Goal: Transaction & Acquisition: Book appointment/travel/reservation

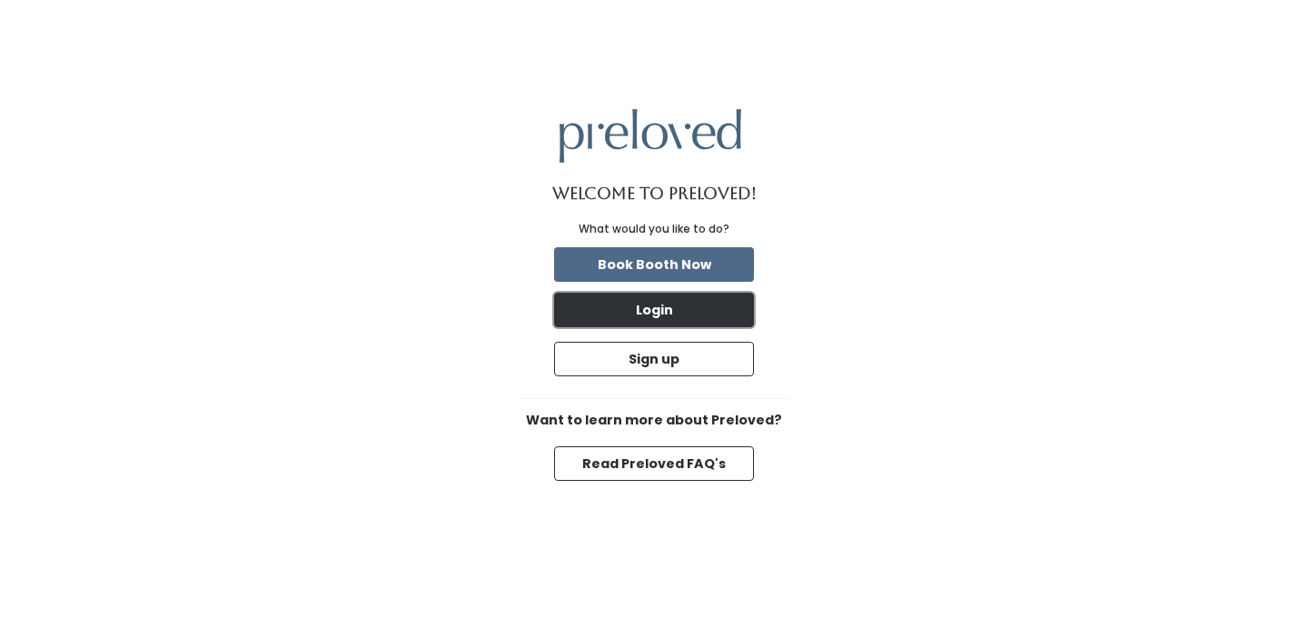
click at [677, 313] on button "Login" at bounding box center [654, 310] width 200 height 35
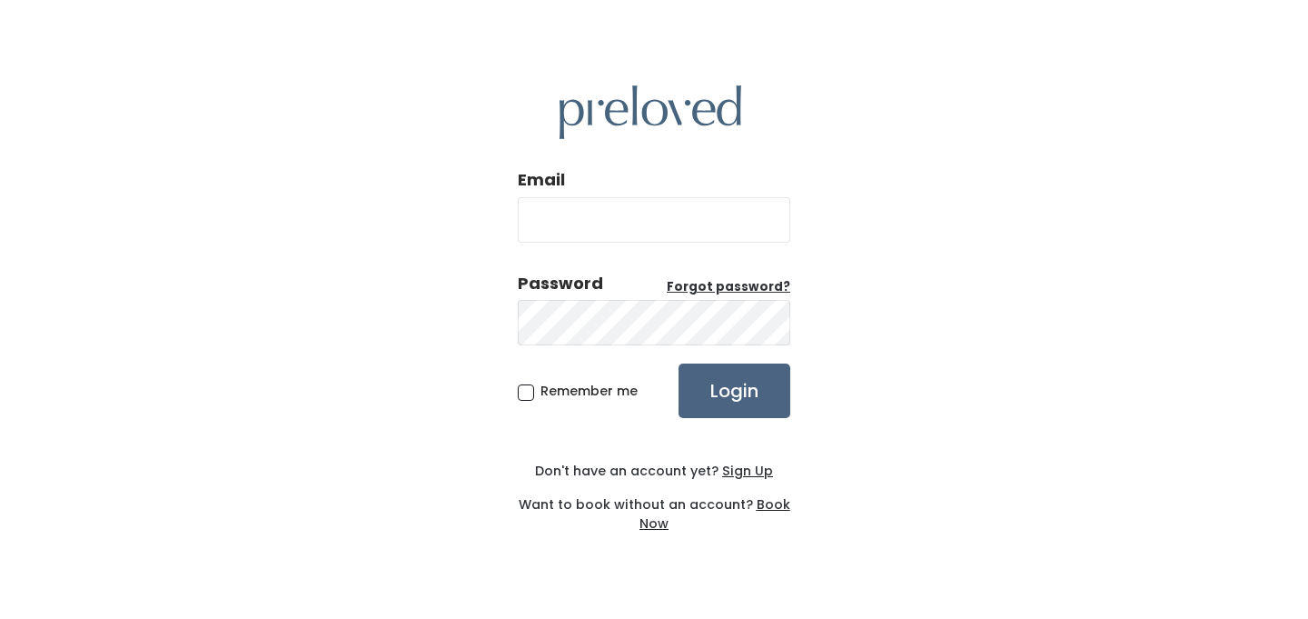
type input "[EMAIL_ADDRESS][DOMAIN_NAME]"
click at [728, 394] on input "Login" at bounding box center [735, 390] width 112 height 55
click at [715, 385] on input "Login" at bounding box center [735, 390] width 112 height 55
click at [679, 363] on input "Login" at bounding box center [735, 390] width 112 height 55
click at [864, 341] on div "Email selahpeterson2002@gmail.com Password Forgot password? Remember me Login D…" at bounding box center [654, 309] width 1308 height 619
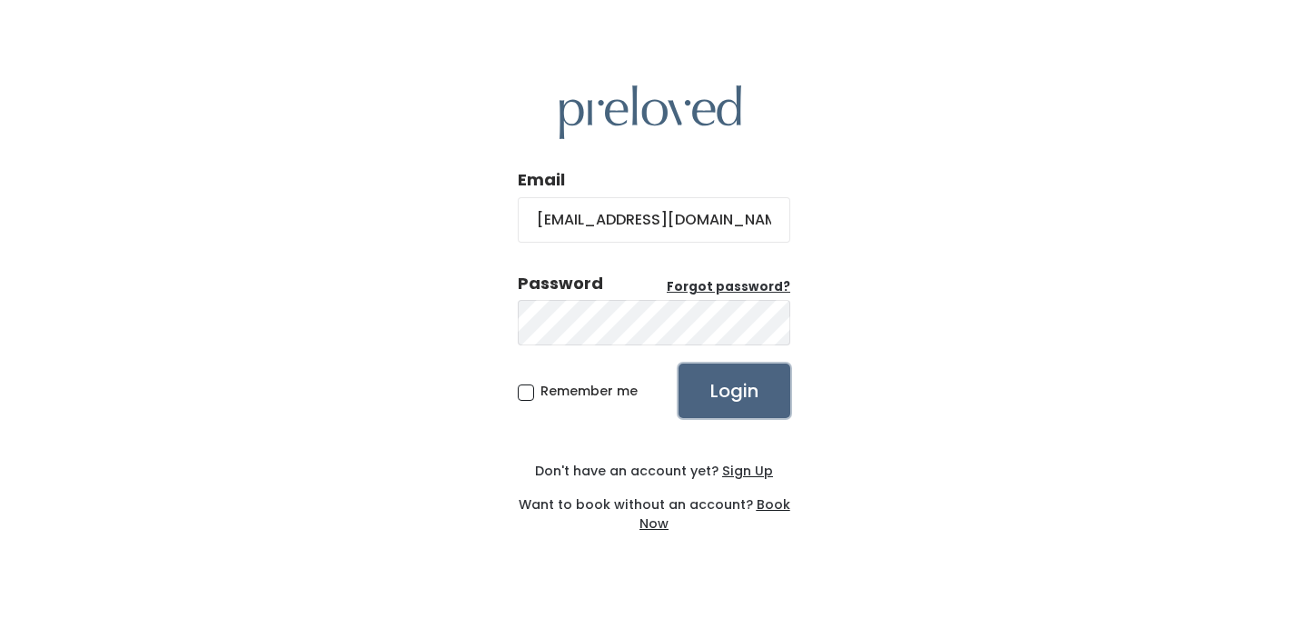
click at [775, 382] on input "Login" at bounding box center [735, 390] width 112 height 55
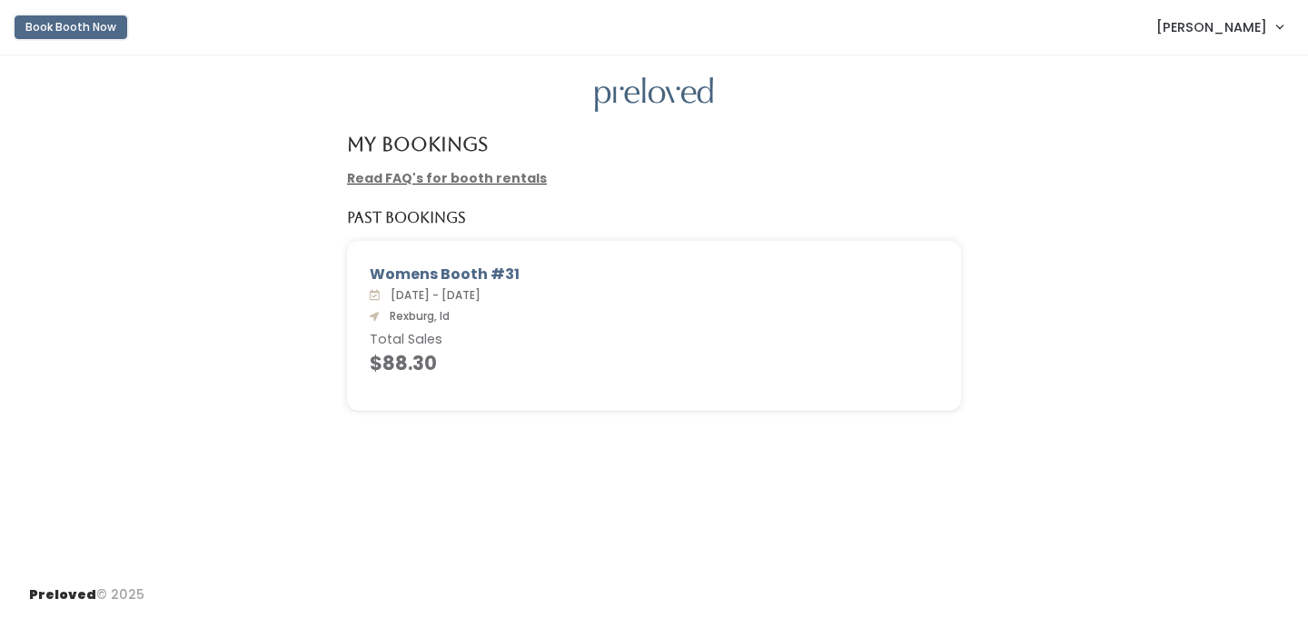
click at [64, 20] on button "Book Booth Now" at bounding box center [71, 27] width 113 height 24
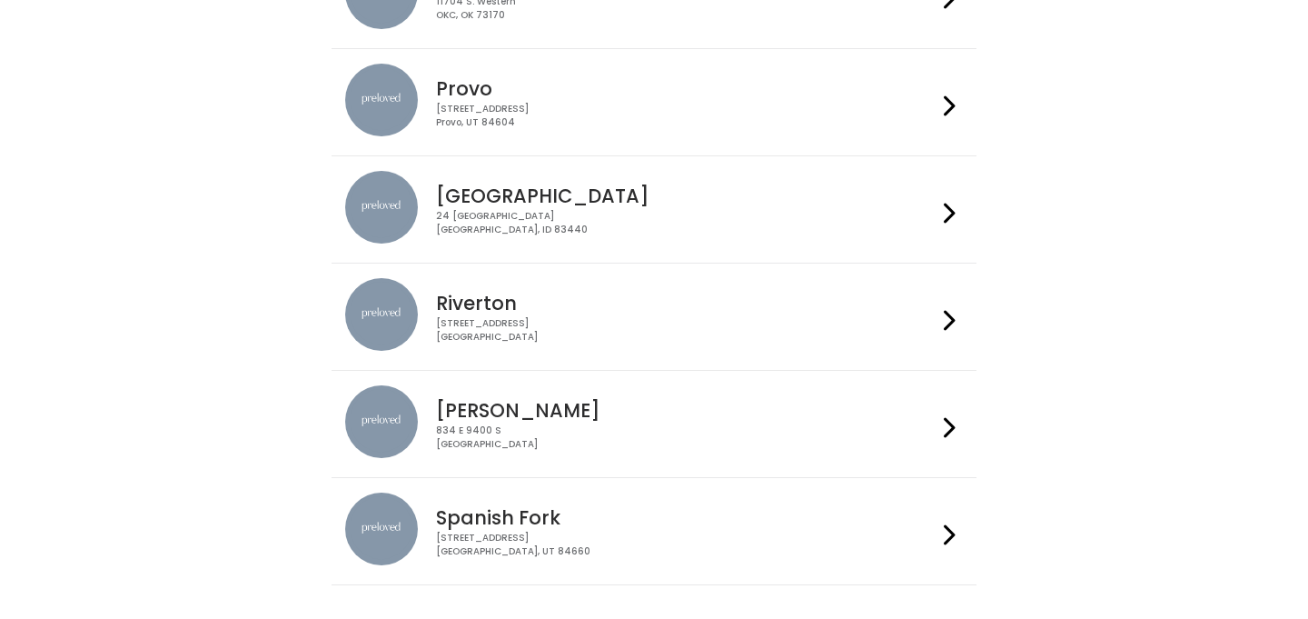
scroll to position [564, 0]
click at [580, 204] on h4 "[GEOGRAPHIC_DATA]" at bounding box center [686, 194] width 500 height 21
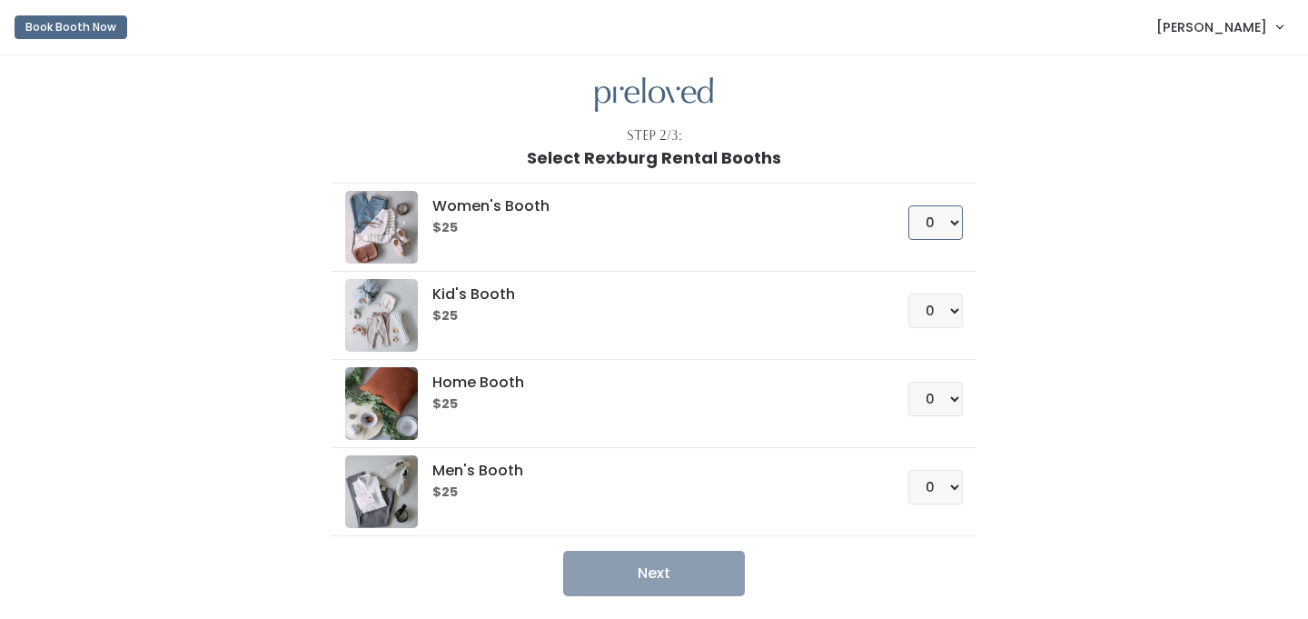
click at [947, 227] on select "0 1 2 3 4" at bounding box center [935, 222] width 55 height 35
select select "1"
click at [908, 205] on select "0 1 2 3 4" at bounding box center [935, 222] width 55 height 35
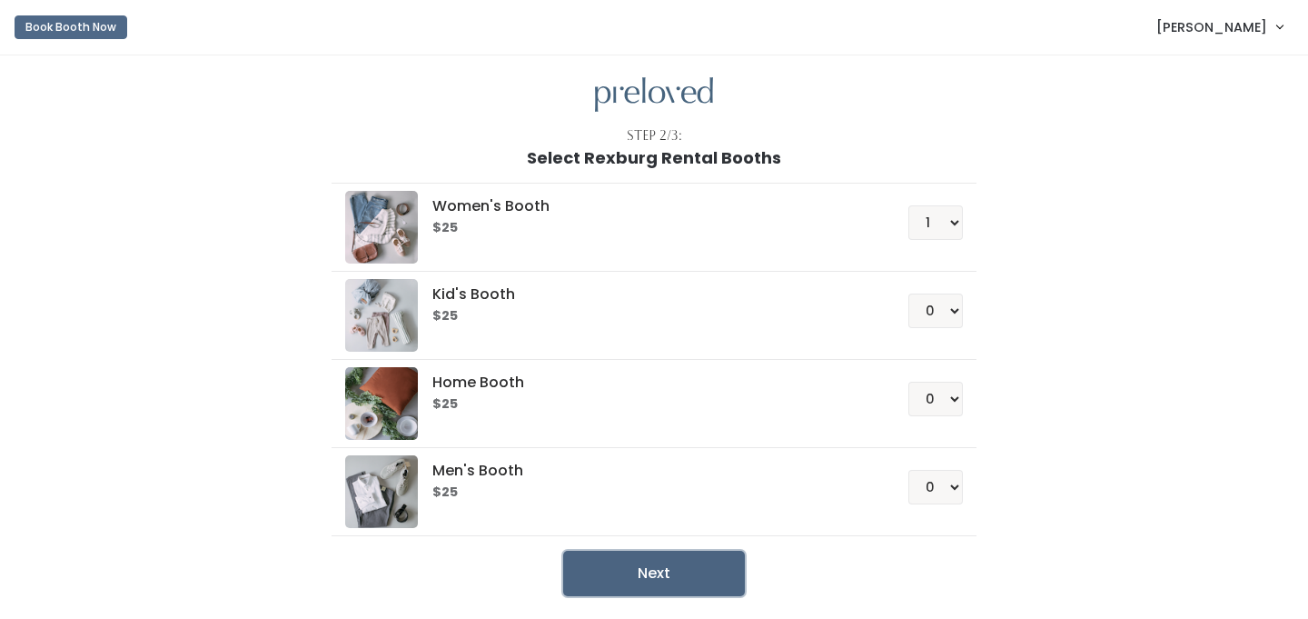
click at [656, 565] on button "Next" at bounding box center [654, 573] width 182 height 45
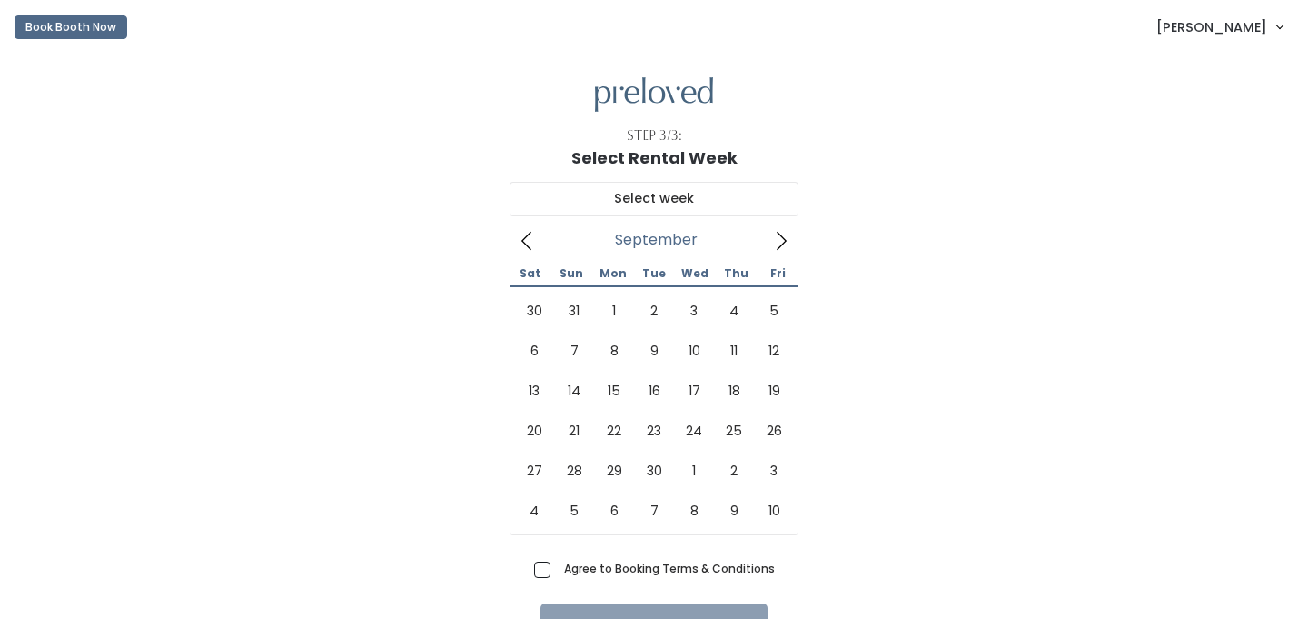
click at [781, 233] on icon at bounding box center [781, 241] width 20 height 20
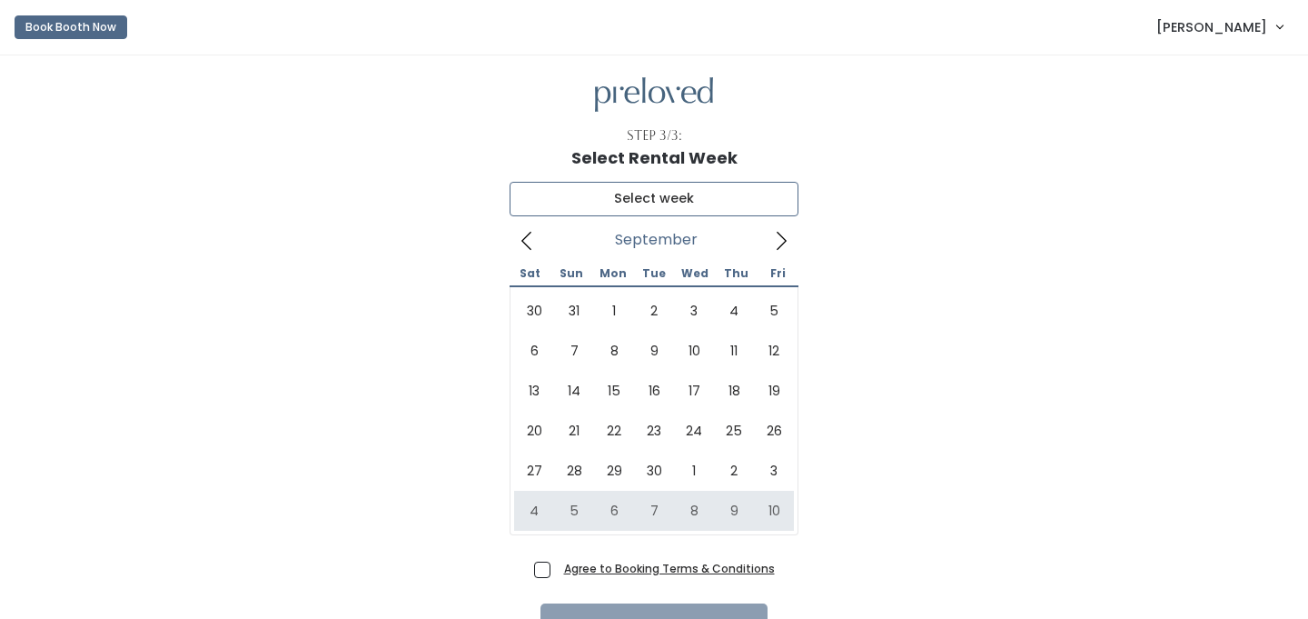
type input "[DATE] to [DATE]"
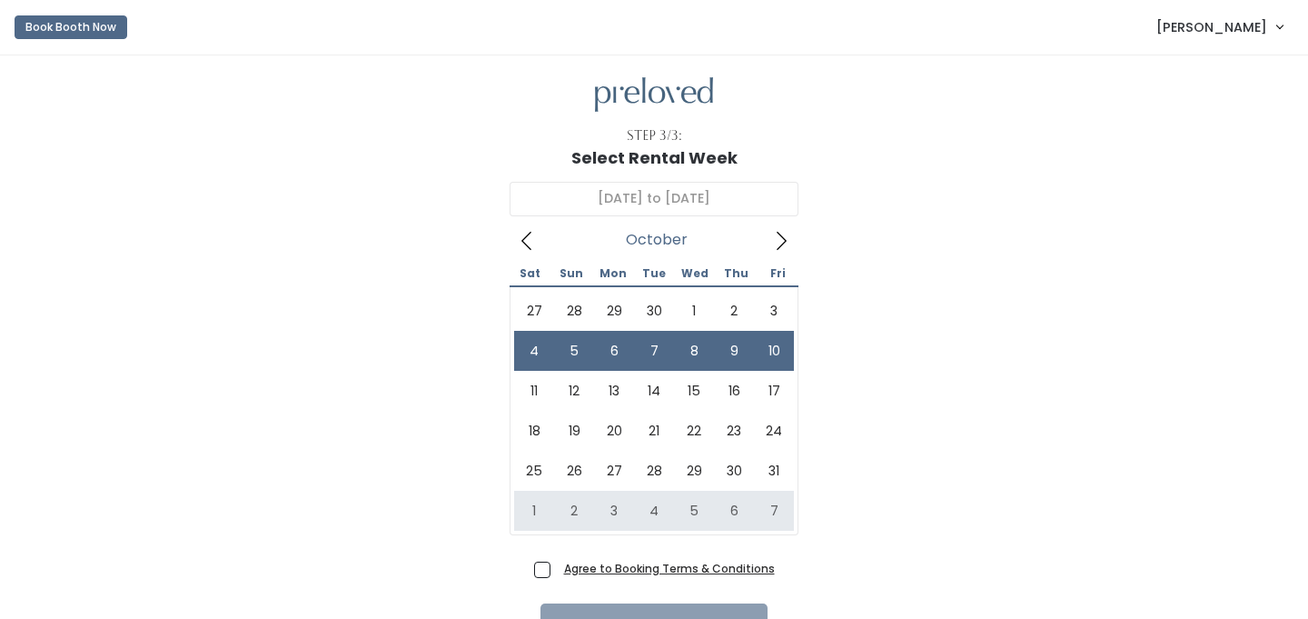
click at [557, 564] on span "Agree to Booking Terms & Conditions" at bounding box center [666, 568] width 218 height 18
click at [557, 564] on input "Agree to Booking Terms & Conditions" at bounding box center [563, 565] width 12 height 12
checkbox input "true"
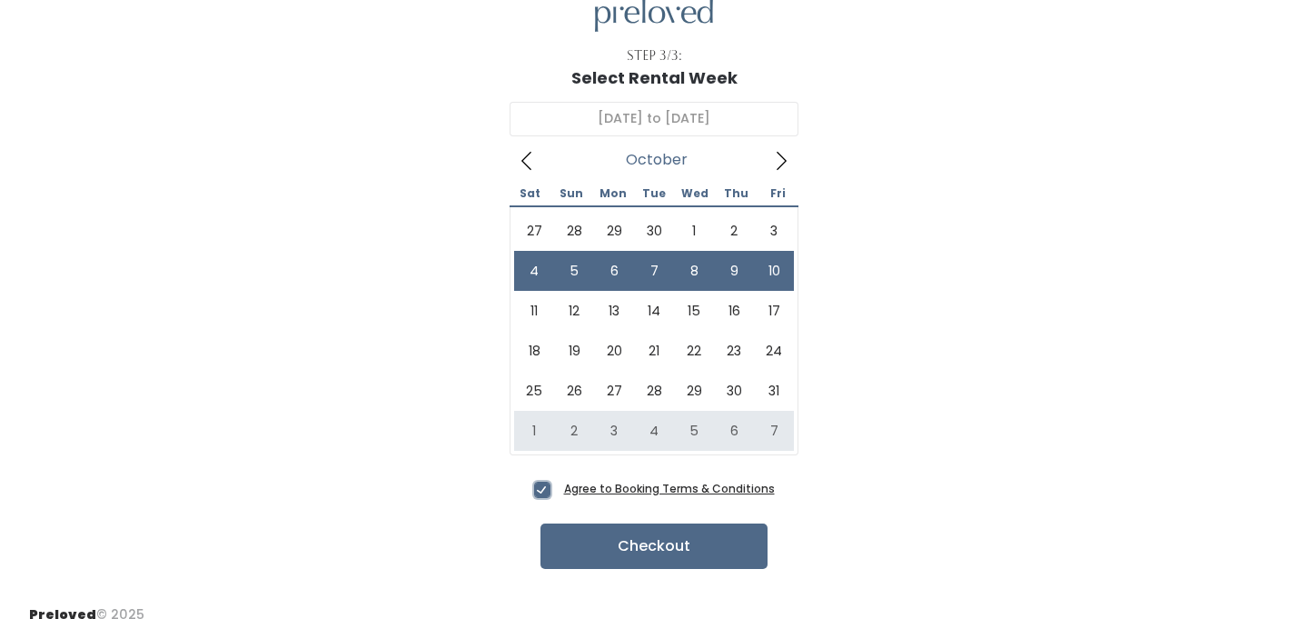
scroll to position [82, 0]
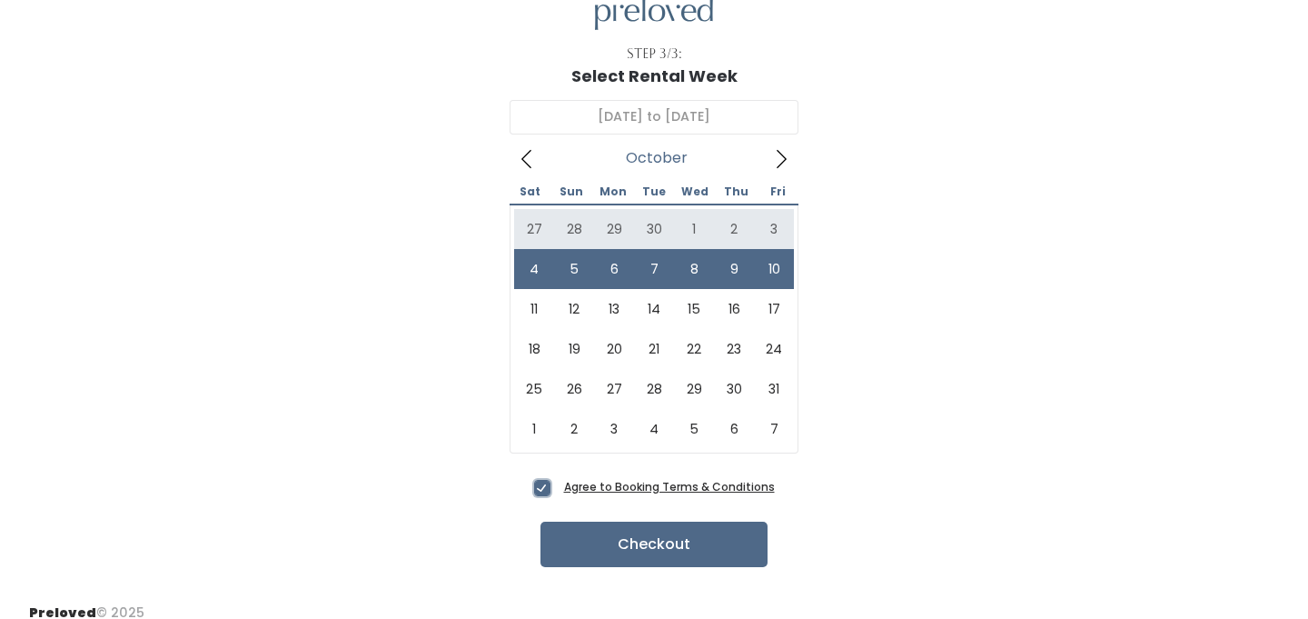
click at [533, 163] on icon at bounding box center [527, 159] width 20 height 20
